Goal: Task Accomplishment & Management: Manage account settings

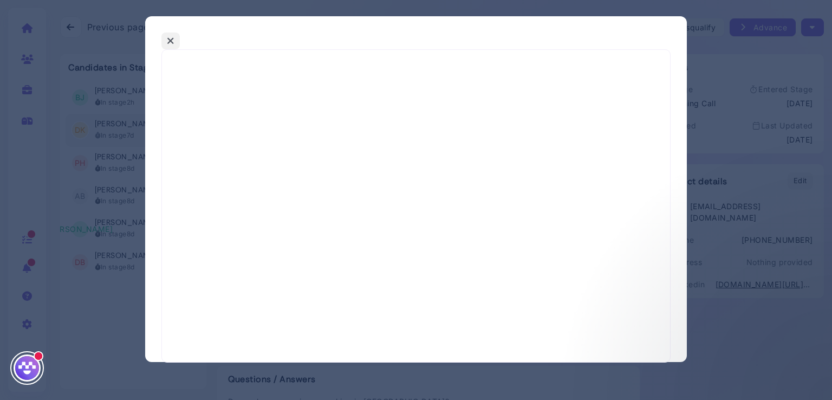
select select "*"
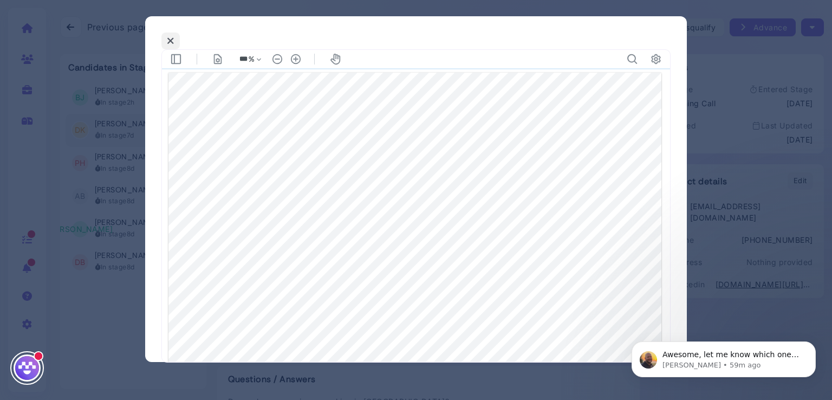
click at [169, 41] on icon at bounding box center [171, 40] width 8 height 11
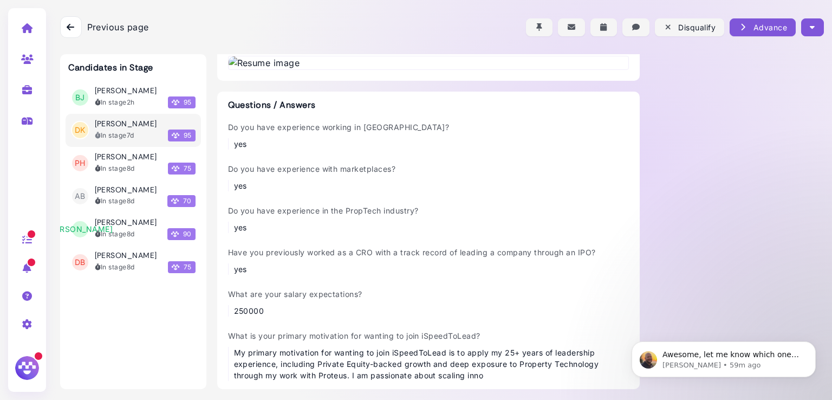
scroll to position [115, 0]
click at [21, 87] on icon at bounding box center [27, 90] width 12 height 10
select select "**********"
select select "**"
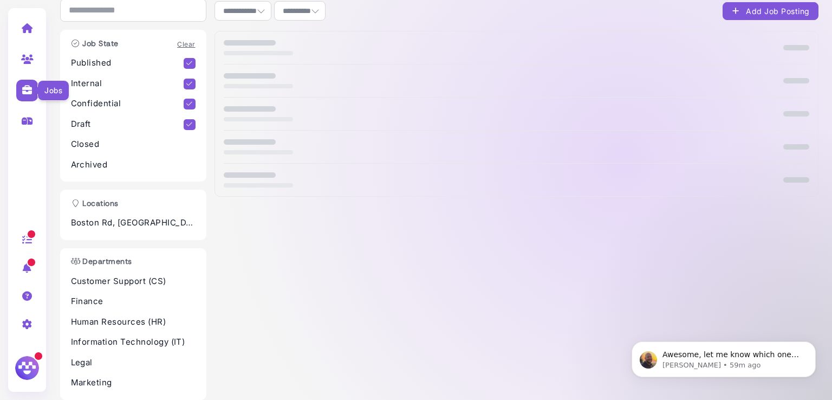
scroll to position [55, 0]
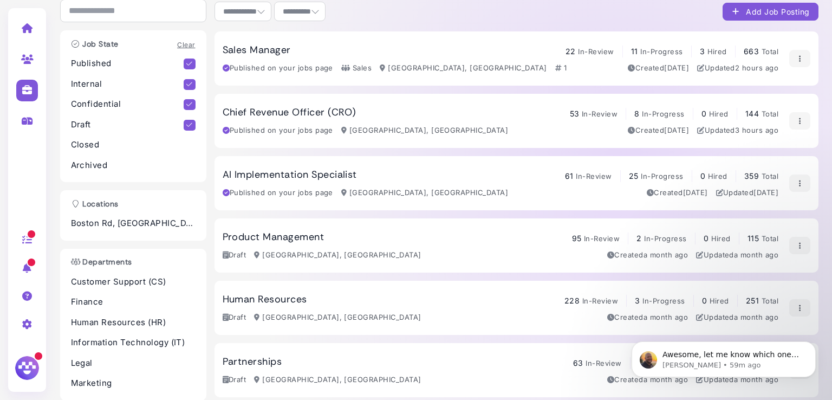
click at [326, 174] on h3 "AI Implementation Specialist" at bounding box center [290, 175] width 134 height 12
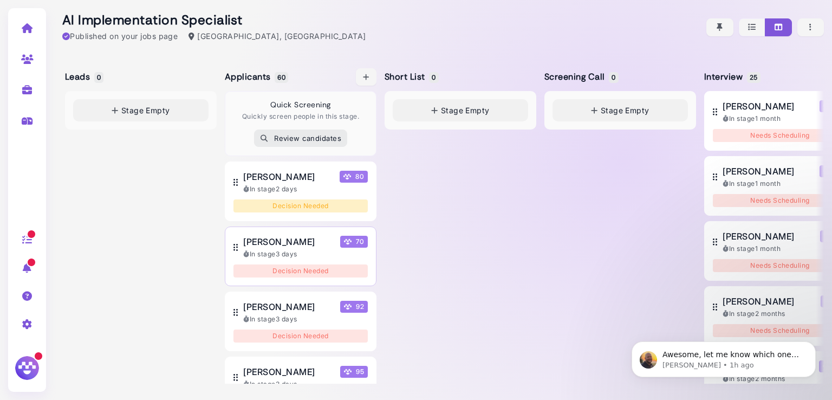
scroll to position [51, 0]
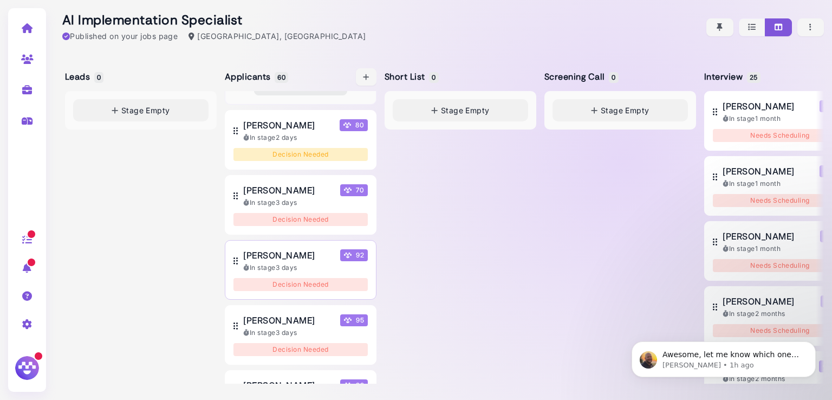
click at [299, 263] on div "In stage 3 days" at bounding box center [305, 268] width 125 height 10
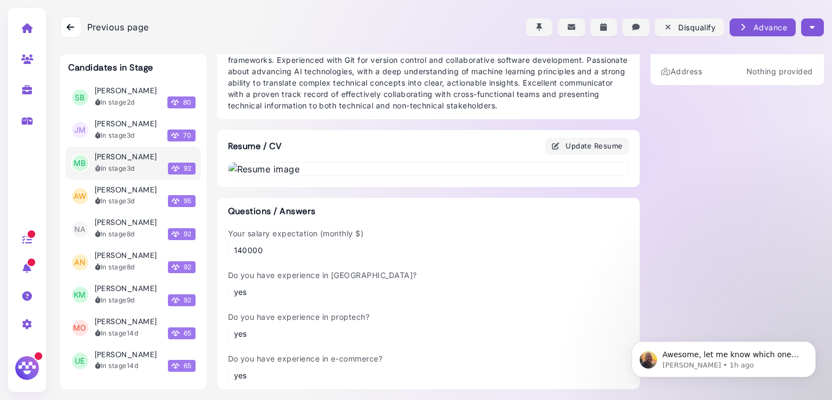
scroll to position [695, 0]
click at [118, 260] on h3 "[PERSON_NAME]" at bounding box center [126, 255] width 62 height 9
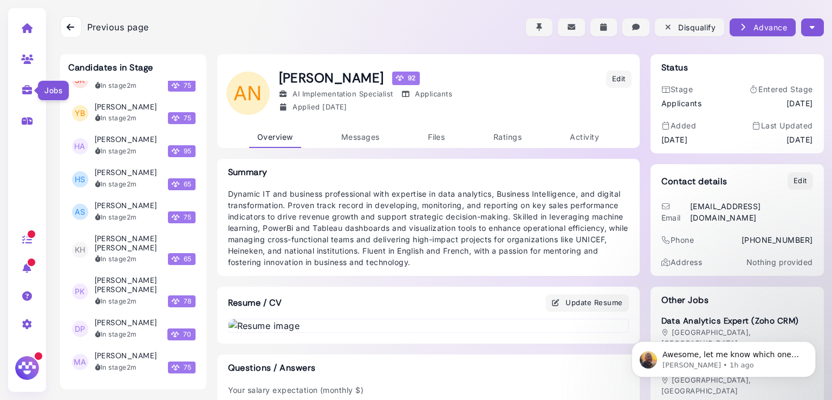
click at [22, 90] on icon at bounding box center [27, 90] width 12 height 10
select select "**********"
select select "**"
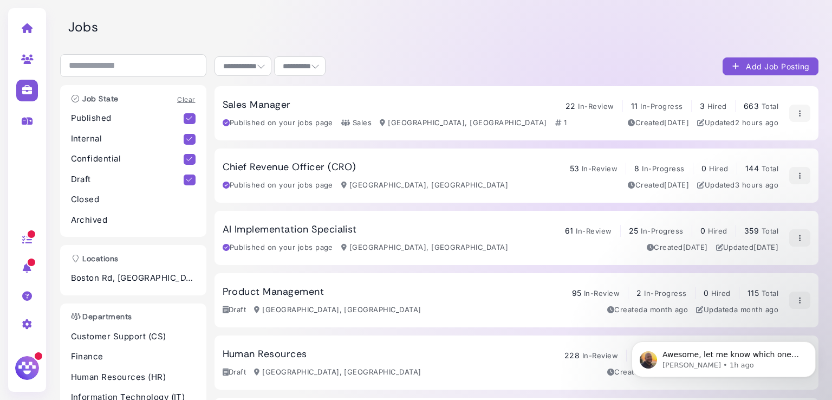
click at [263, 233] on h3 "AI Implementation Specialist" at bounding box center [290, 230] width 134 height 12
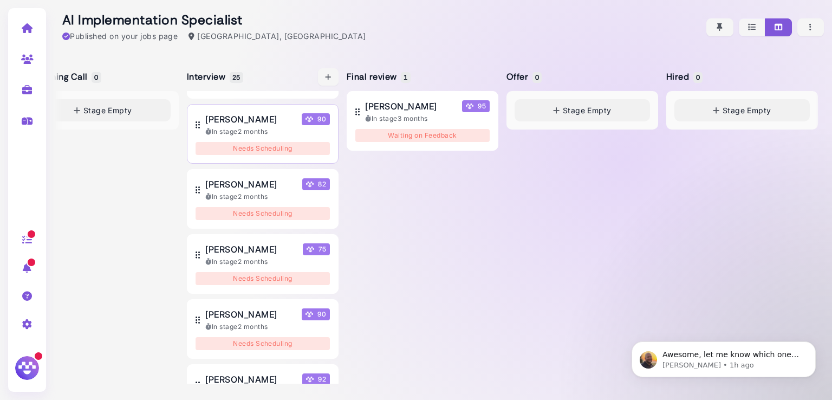
scroll to position [247, 0]
click at [238, 126] on span "[PERSON_NAME]" at bounding box center [241, 119] width 72 height 13
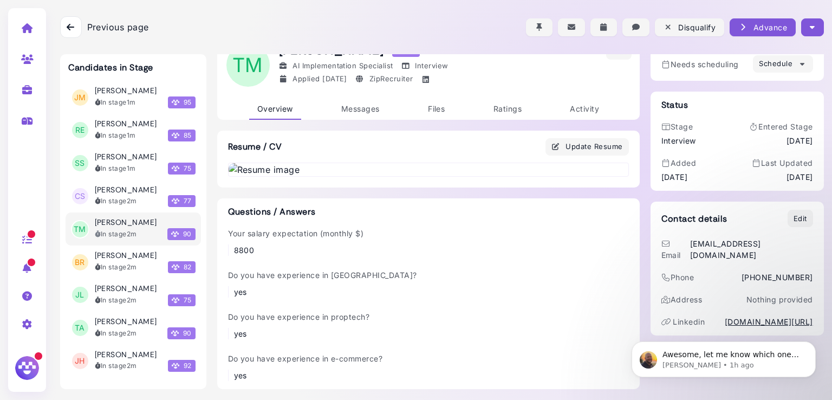
scroll to position [61, 0]
click at [67, 23] on icon at bounding box center [71, 27] width 8 height 9
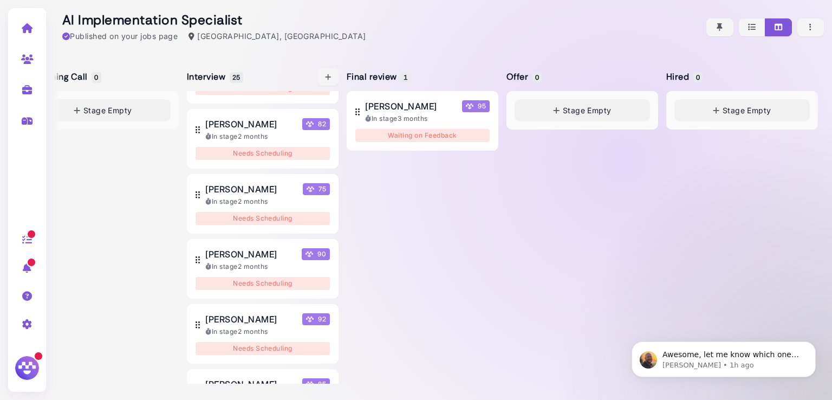
scroll to position [308, 0]
click at [215, 260] on span "[PERSON_NAME]" at bounding box center [241, 253] width 72 height 13
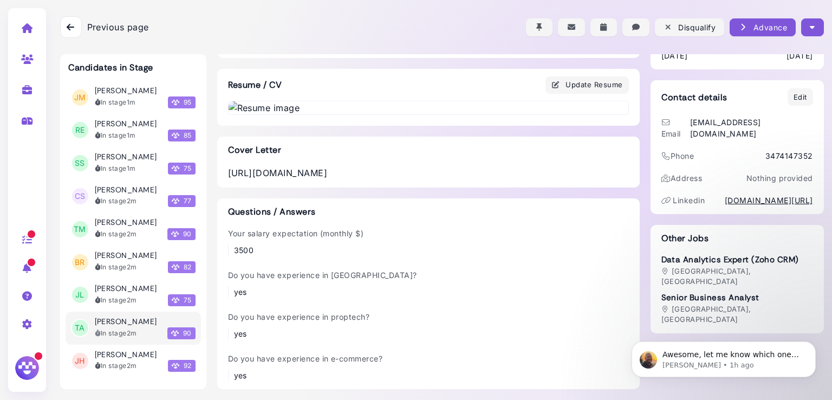
scroll to position [667, 0]
drag, startPoint x: 342, startPoint y: 170, endPoint x: 223, endPoint y: 152, distance: 120.5
click at [228, 166] on div "[URL][DOMAIN_NAME]" at bounding box center [428, 172] width 401 height 13
drag, startPoint x: 349, startPoint y: 177, endPoint x: 223, endPoint y: 161, distance: 126.7
click at [228, 166] on div "[URL][DOMAIN_NAME]" at bounding box center [428, 172] width 401 height 13
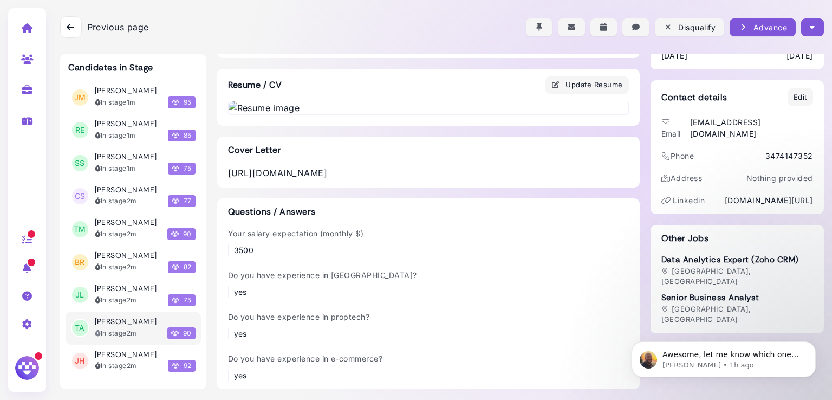
copy div "[URL][DOMAIN_NAME]"
